Goal: Use online tool/utility: Utilize a website feature to perform a specific function

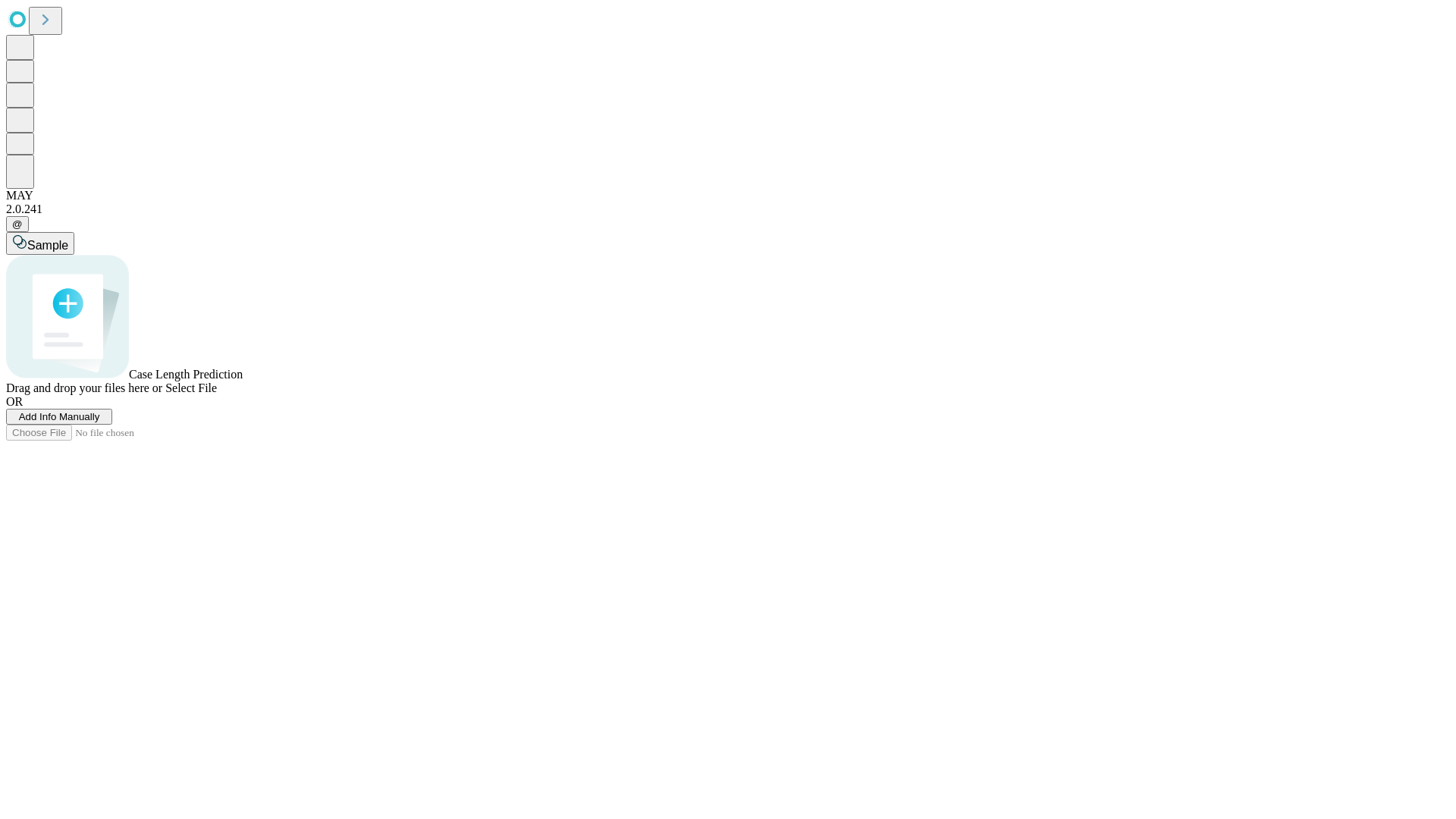
click at [100, 422] on span "Add Info Manually" at bounding box center [60, 417] width 81 height 12
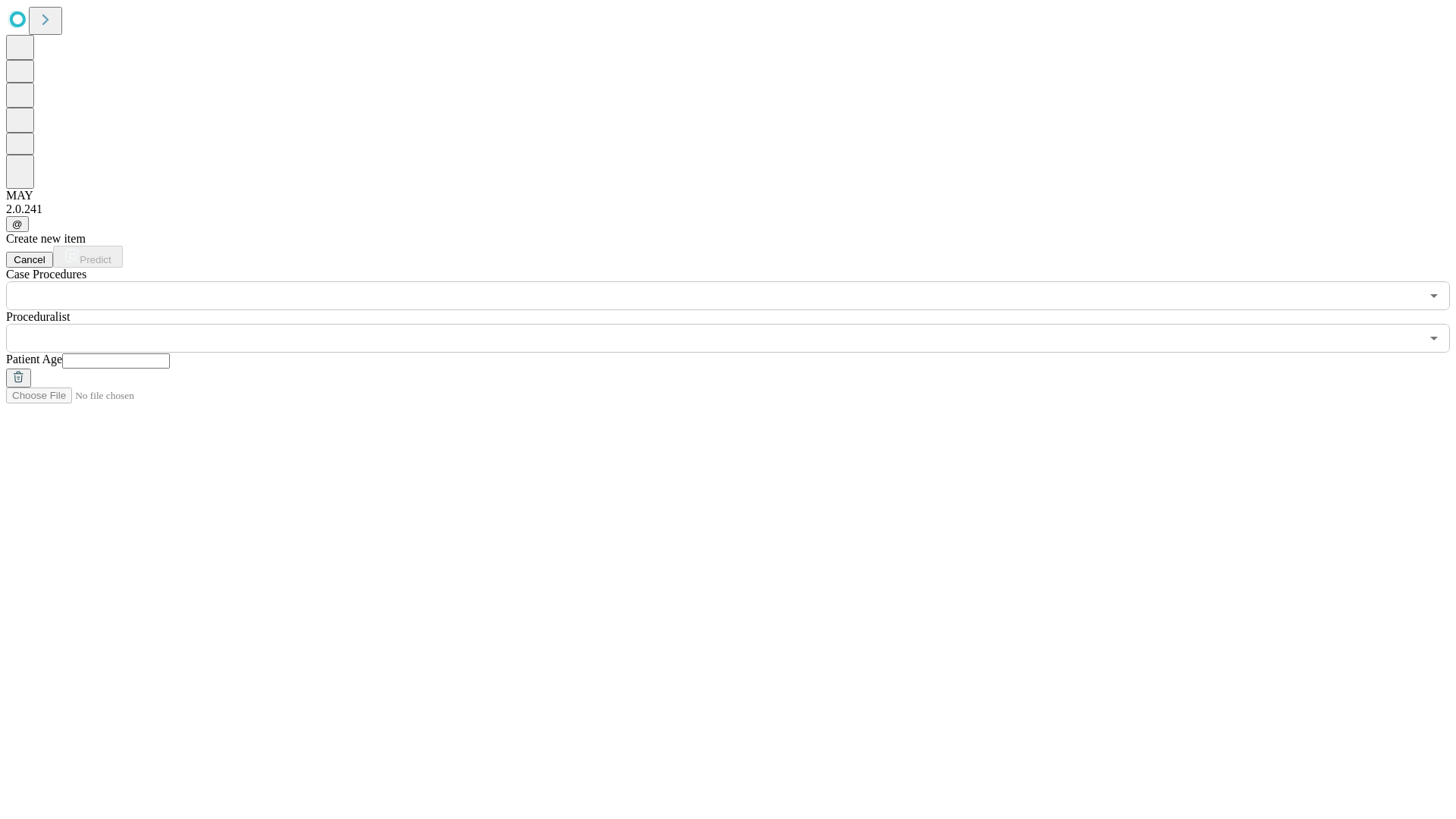
click at [170, 353] on input "text" at bounding box center [116, 361] width 108 height 15
type input "**"
click at [739, 323] on input "text" at bounding box center [712, 338] width 1414 height 29
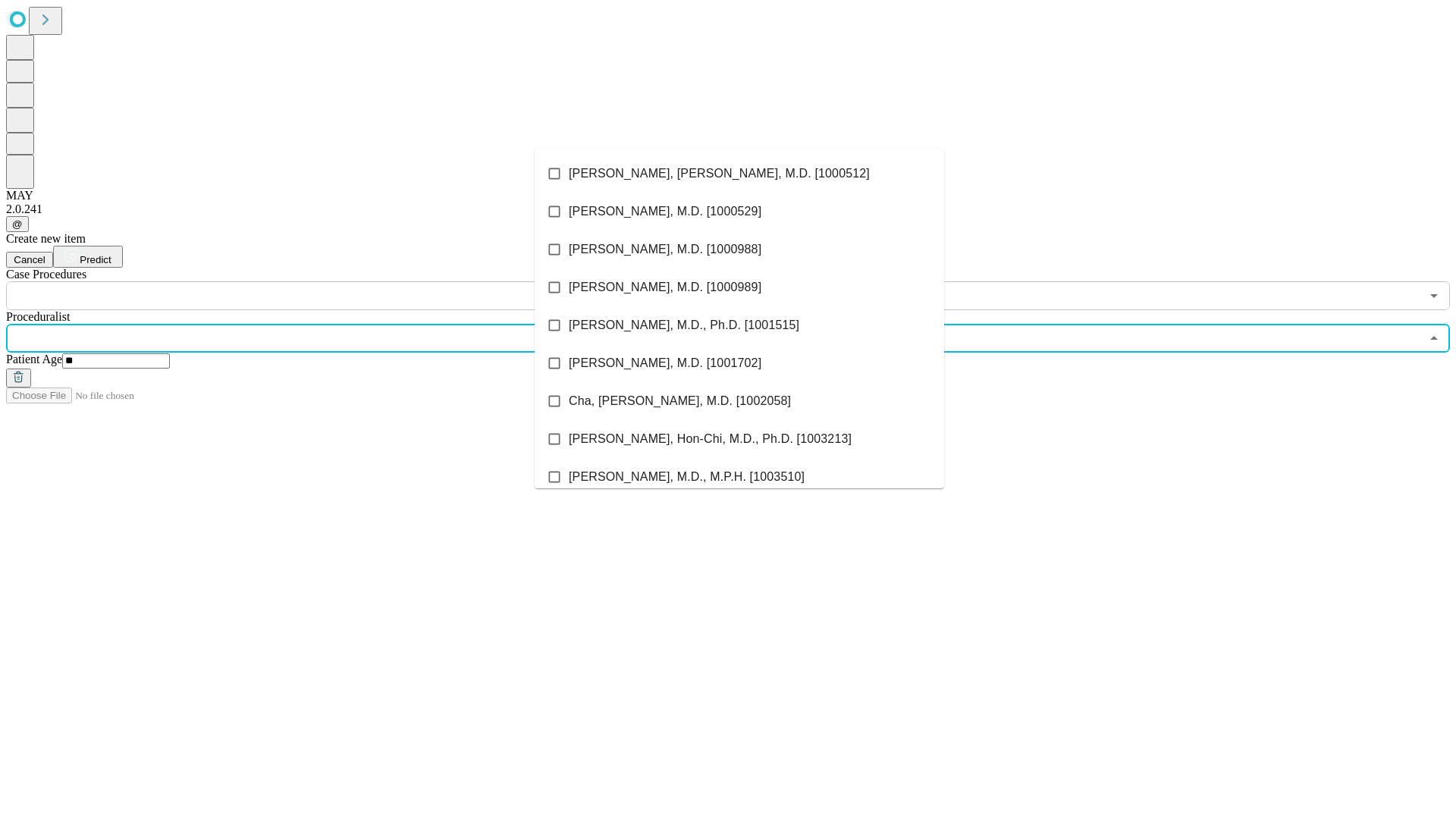
click at [740, 174] on li "[PERSON_NAME], [PERSON_NAME], M.D. [1000512]" at bounding box center [739, 174] width 410 height 38
click at [318, 281] on input "text" at bounding box center [712, 295] width 1414 height 29
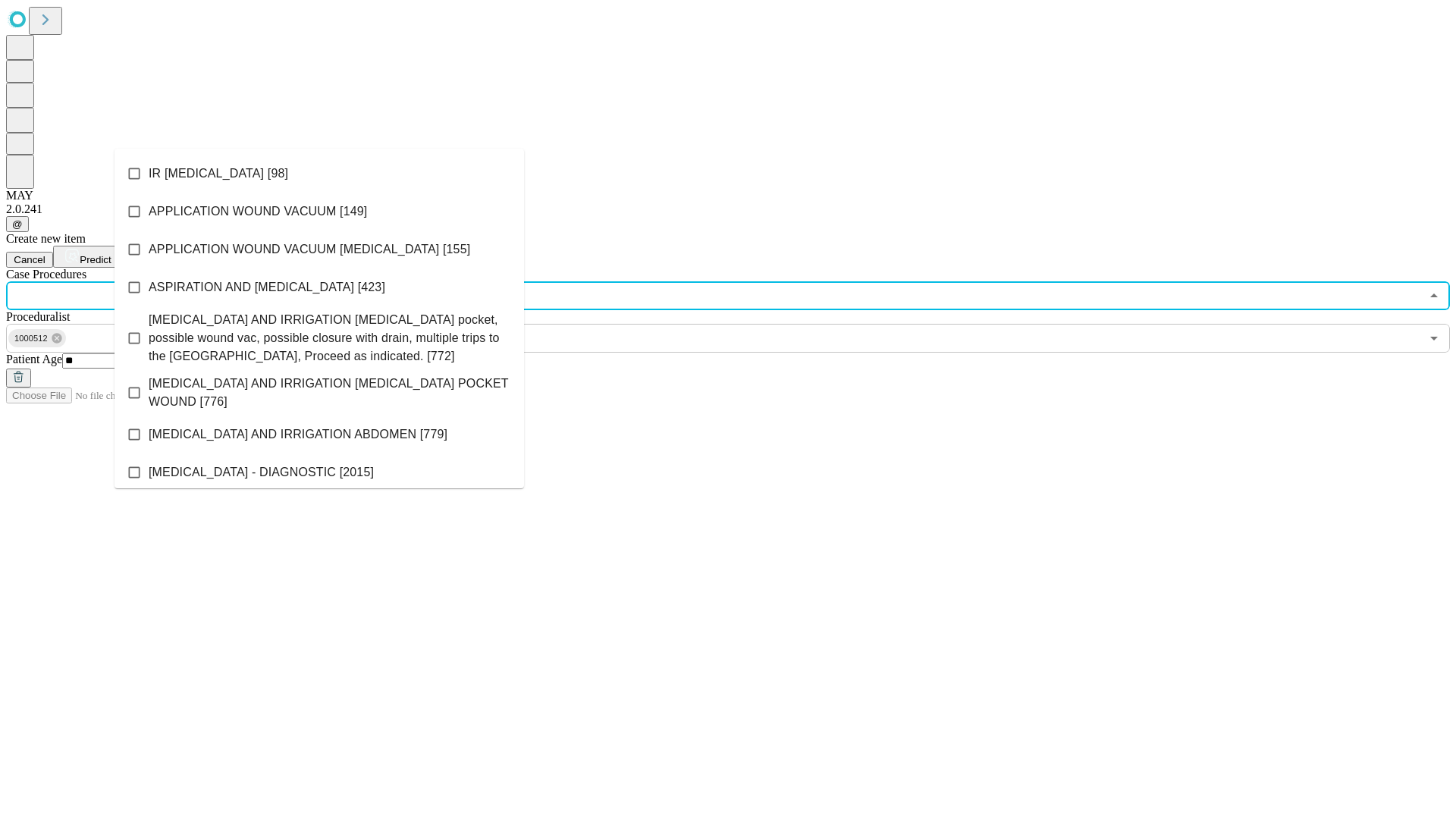
click at [319, 174] on li "IR [MEDICAL_DATA] [98]" at bounding box center [318, 174] width 410 height 38
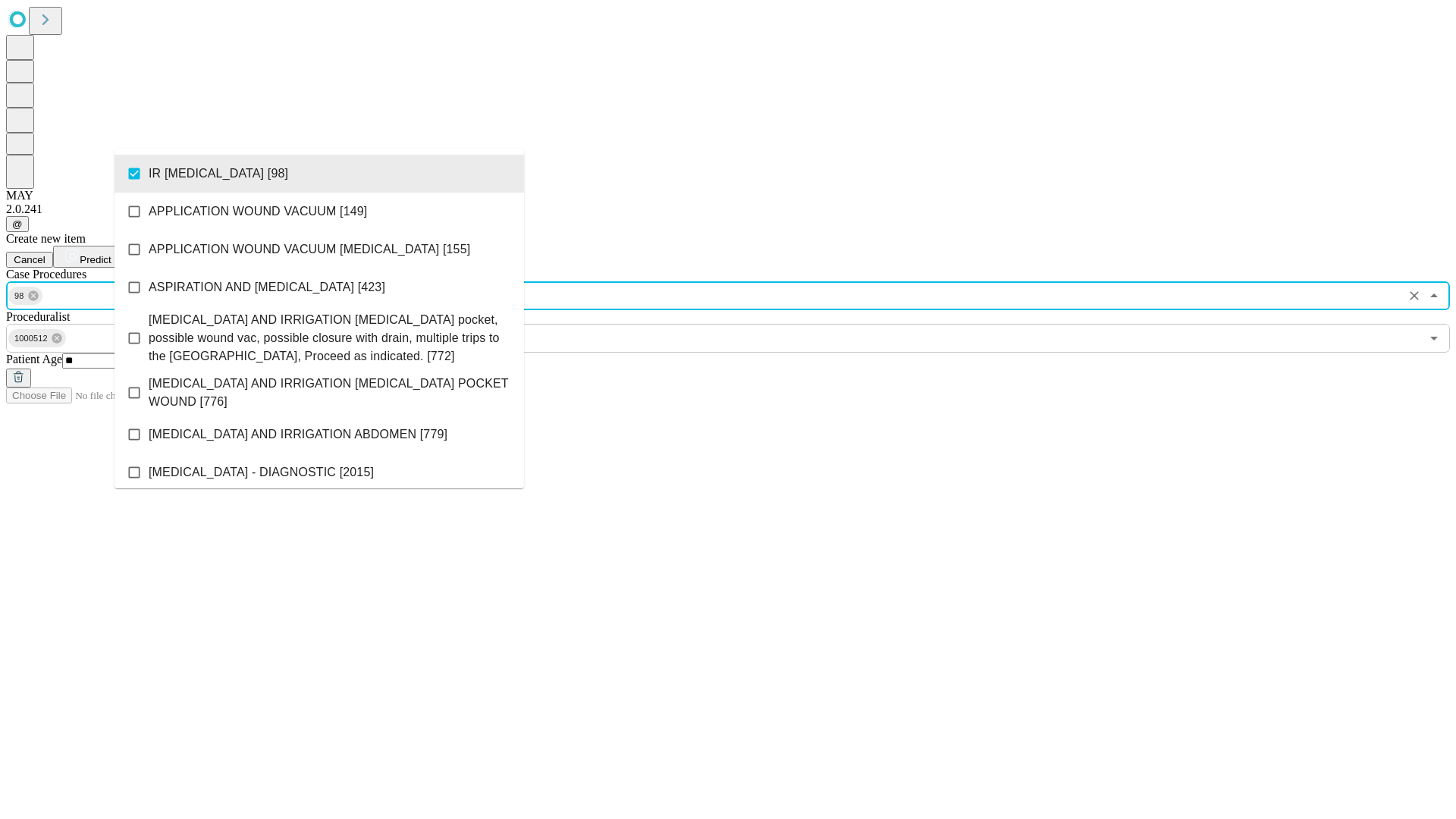
click at [111, 254] on span "Predict" at bounding box center [95, 260] width 31 height 12
